Goal: Navigation & Orientation: Find specific page/section

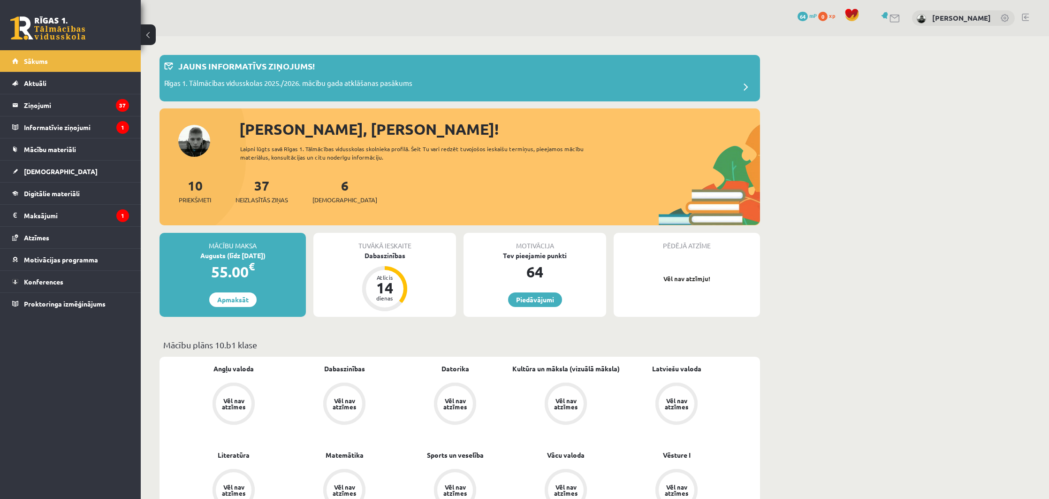
scroll to position [25, 0]
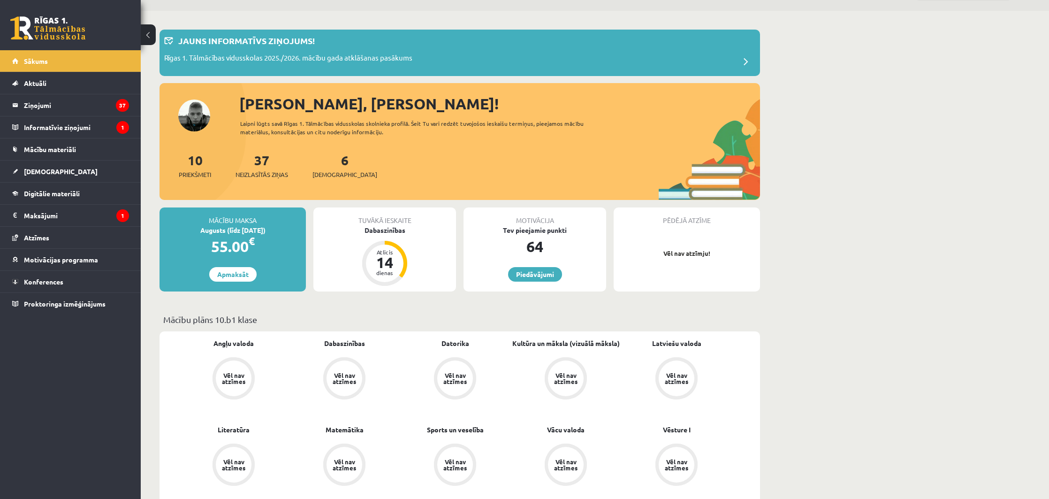
click at [274, 165] on div "37 Neizlasītās ziņas" at bounding box center [262, 164] width 53 height 29
drag, startPoint x: 274, startPoint y: 163, endPoint x: 266, endPoint y: 162, distance: 7.6
click at [274, 163] on div "37 Neizlasītās ziņas" at bounding box center [262, 164] width 53 height 29
click at [263, 162] on link "37 Neizlasītās ziņas" at bounding box center [262, 166] width 53 height 28
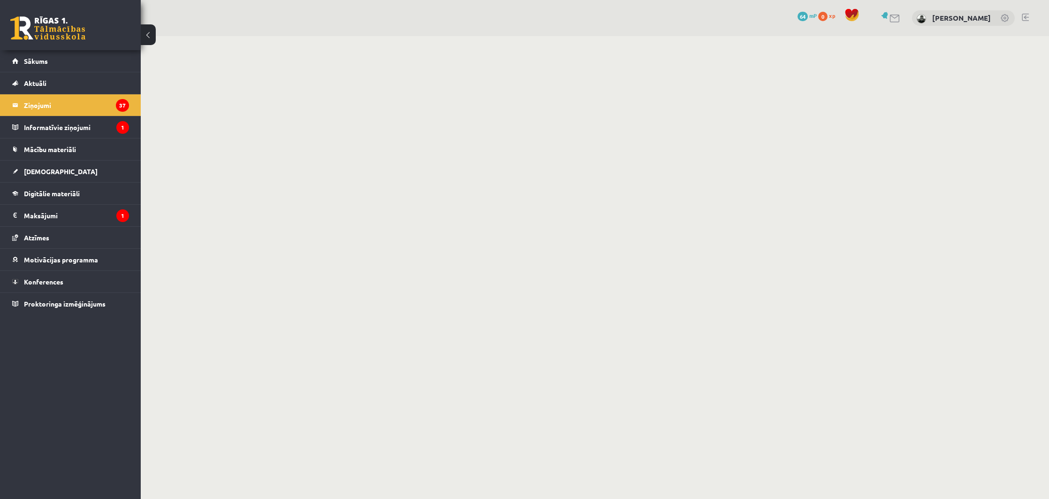
click at [143, 32] on button at bounding box center [148, 34] width 15 height 21
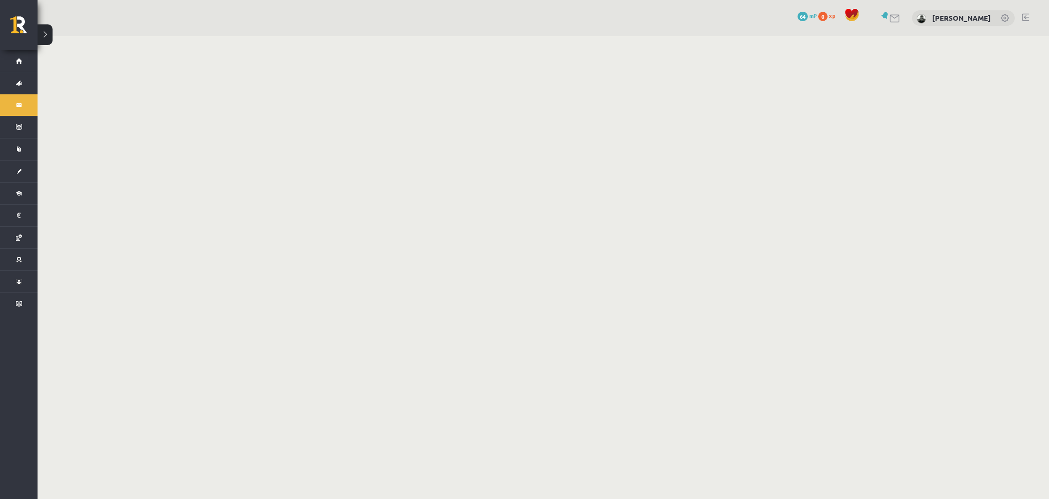
click at [890, 17] on link at bounding box center [885, 15] width 9 height 7
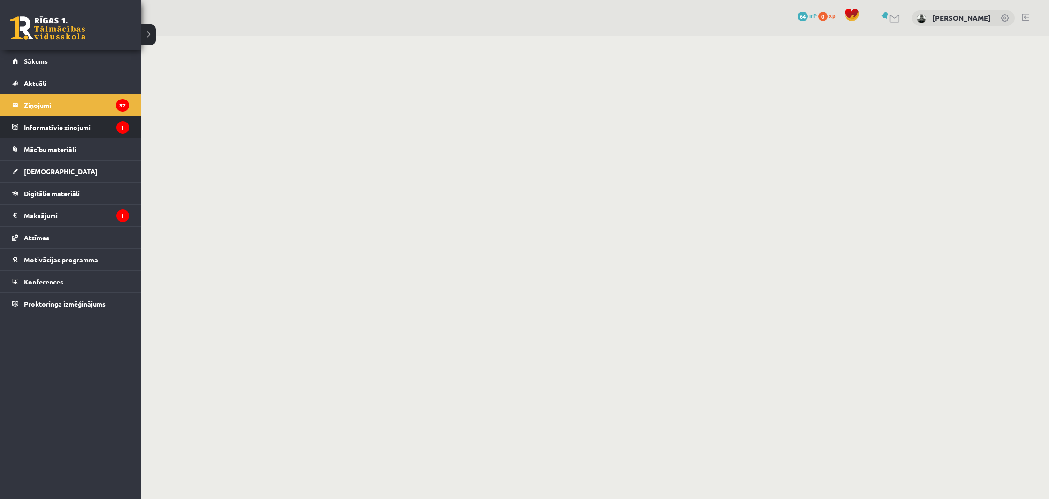
click at [42, 128] on legend "Informatīvie ziņojumi 1" at bounding box center [76, 127] width 105 height 22
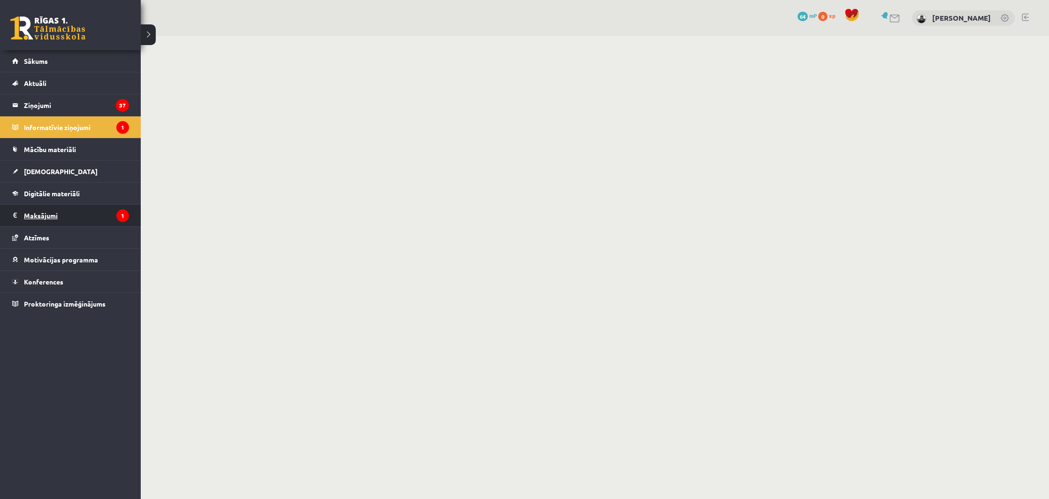
click at [90, 218] on legend "Maksājumi 1" at bounding box center [76, 216] width 105 height 22
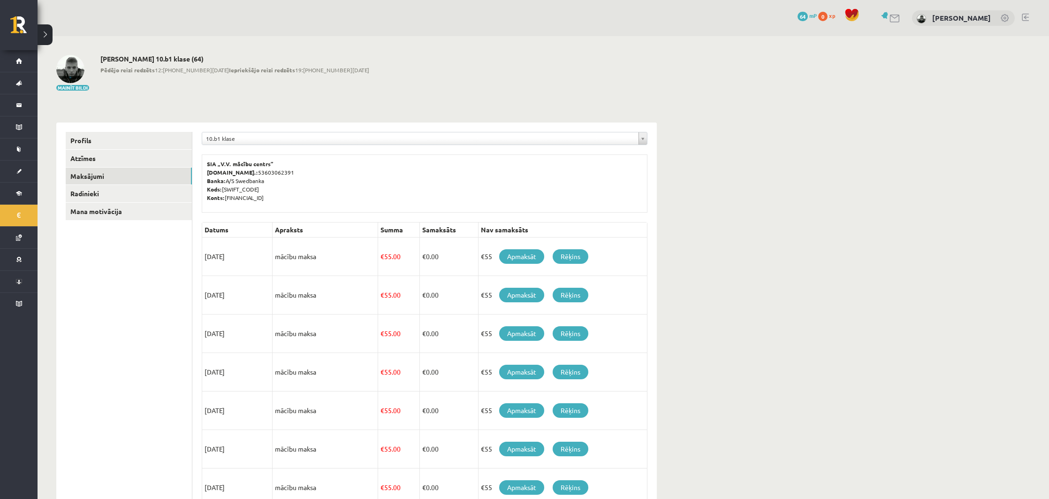
click at [48, 29] on button at bounding box center [45, 34] width 15 height 21
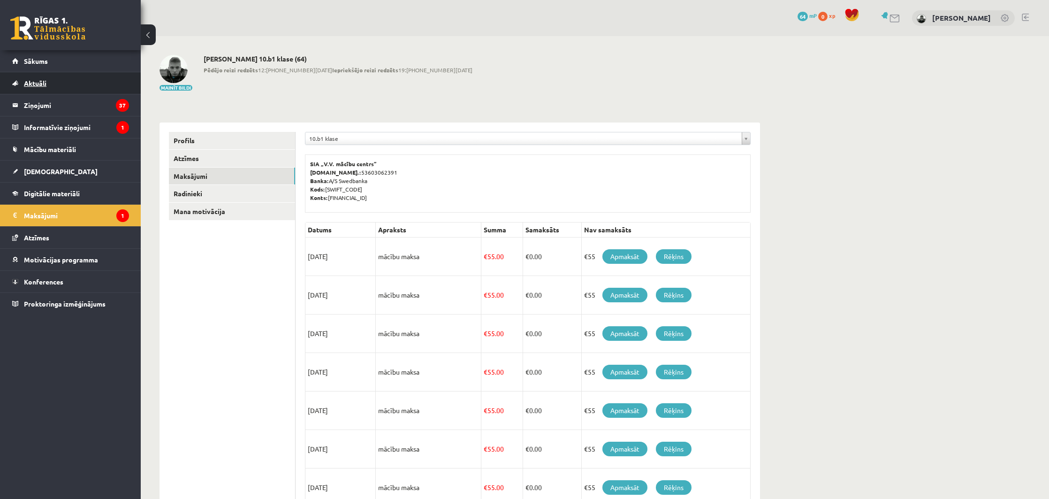
click at [98, 85] on link "Aktuāli" at bounding box center [70, 83] width 117 height 22
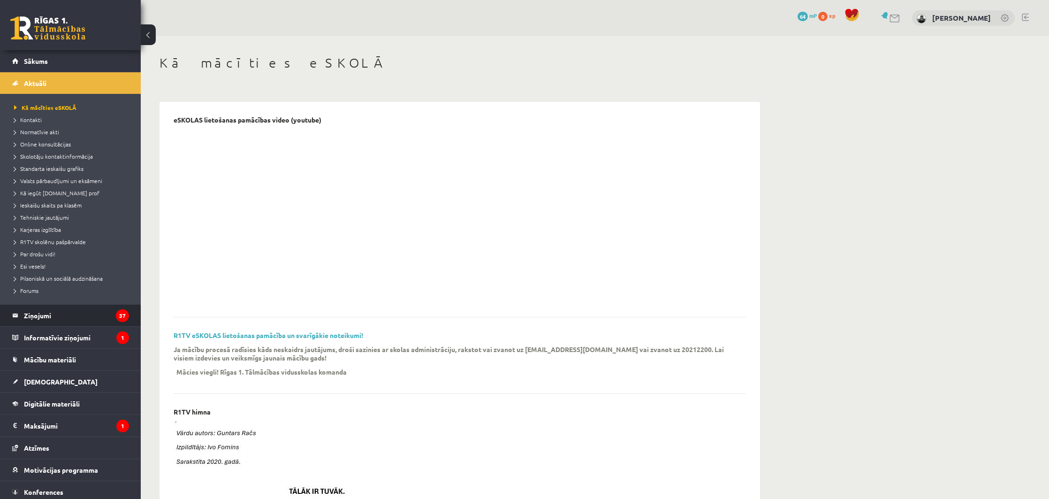
click at [114, 304] on li "Ziņojumi 37" at bounding box center [70, 315] width 141 height 23
click at [108, 324] on legend "Ziņojumi 37" at bounding box center [76, 315] width 105 height 22
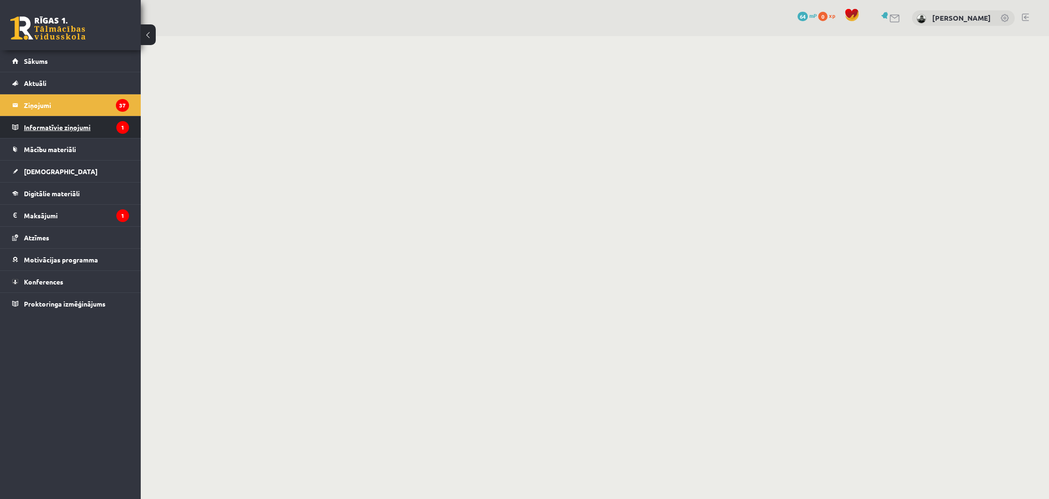
click at [117, 122] on legend "Informatīvie ziņojumi 1" at bounding box center [76, 127] width 105 height 22
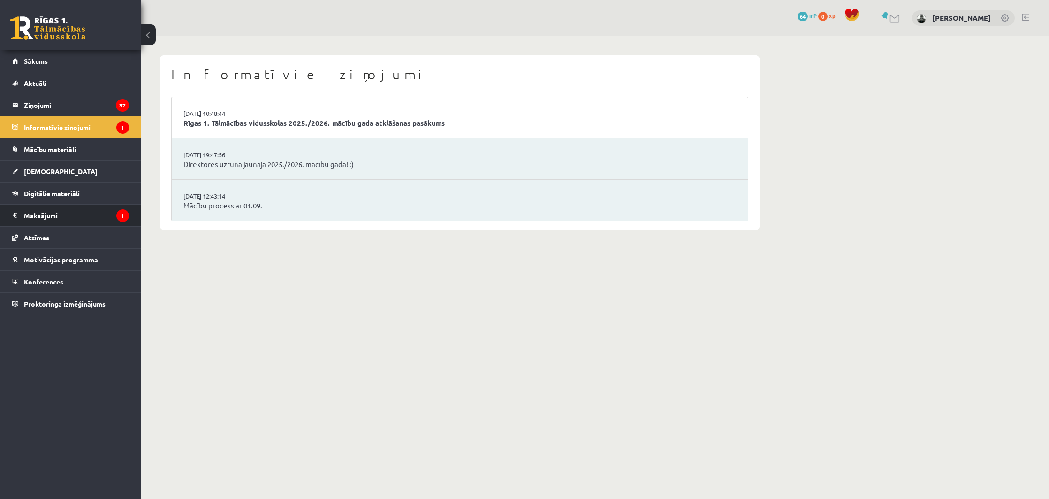
click at [96, 222] on legend "Maksājumi 1" at bounding box center [76, 216] width 105 height 22
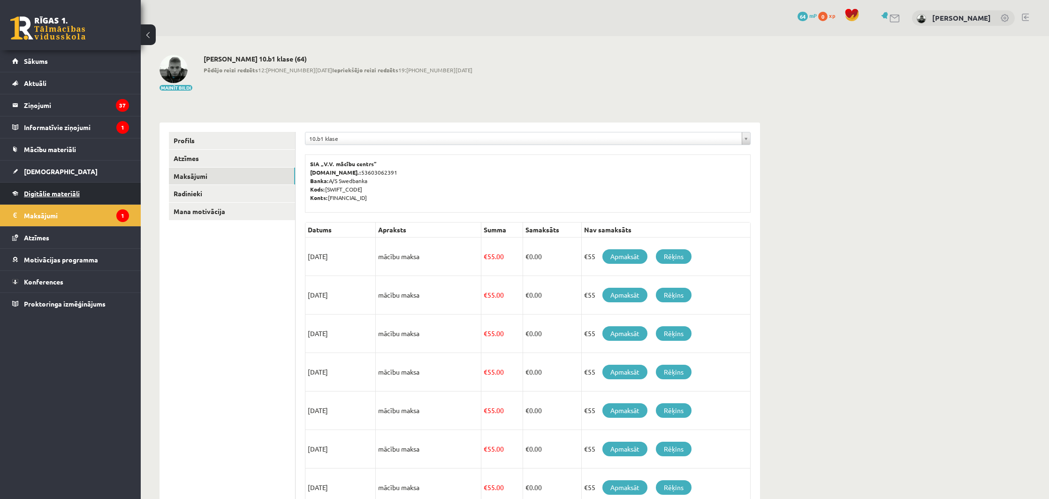
click at [83, 190] on link "Digitālie materiāli" at bounding box center [70, 194] width 117 height 22
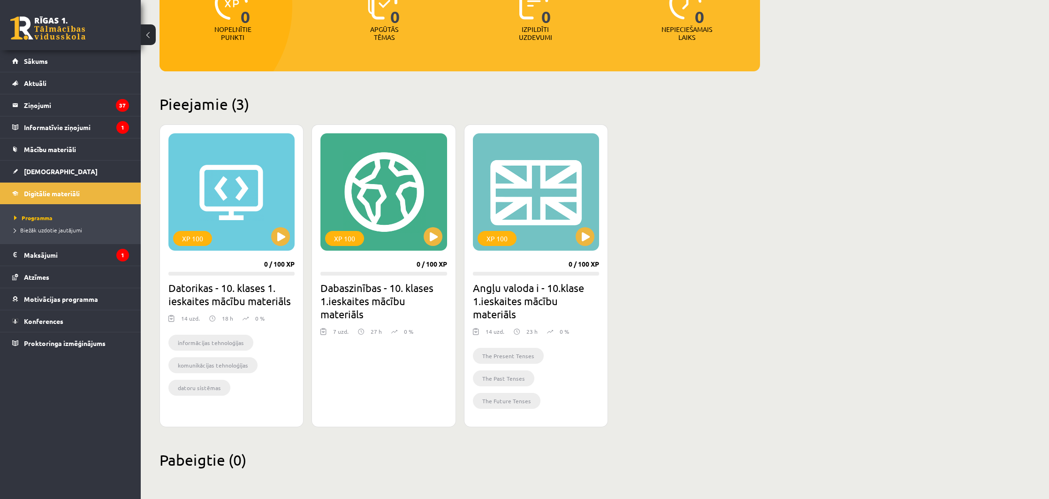
scroll to position [143, 0]
click at [80, 150] on link "Mācību materiāli" at bounding box center [70, 149] width 117 height 22
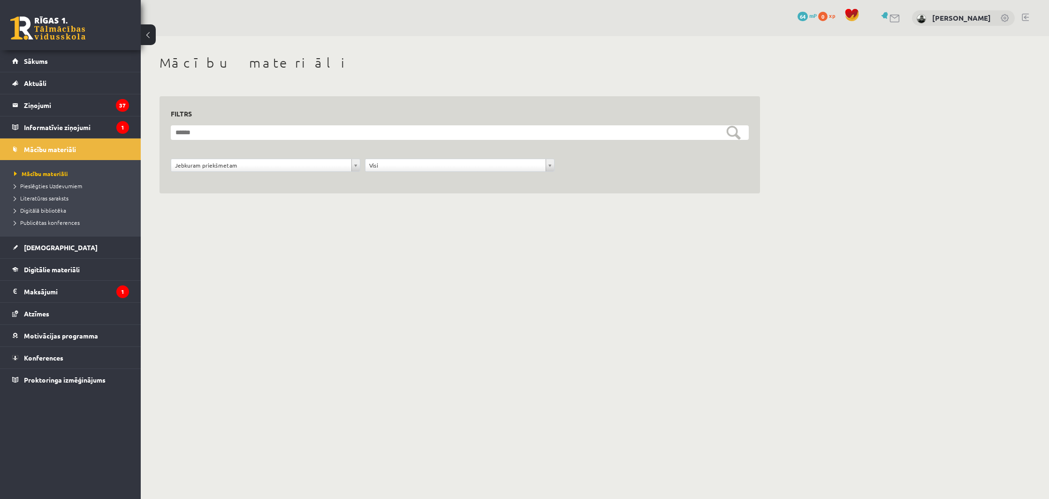
click at [284, 177] on div "**********" at bounding box center [459, 170] width 583 height 23
click at [285, 172] on div "**********" at bounding box center [265, 168] width 194 height 18
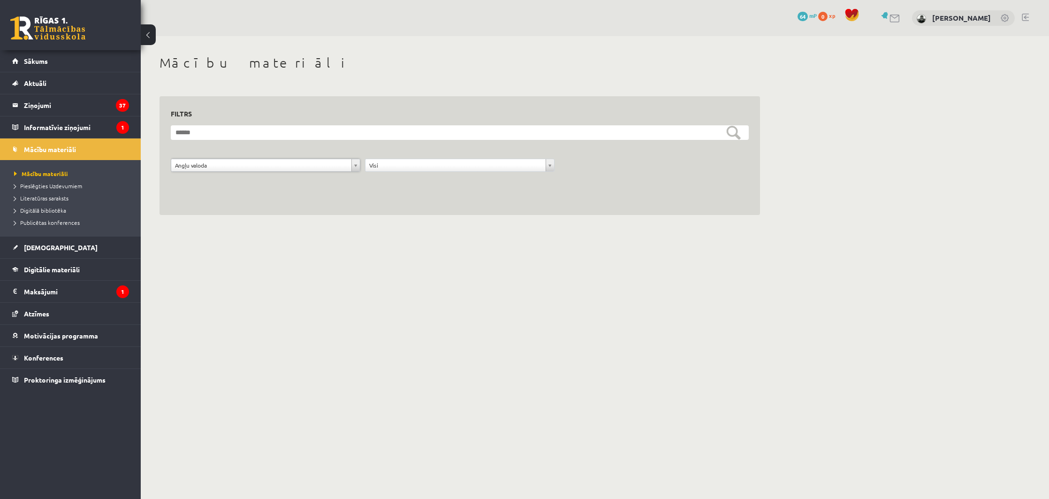
click at [1028, 18] on link at bounding box center [1025, 18] width 7 height 8
